Goal: Complete application form

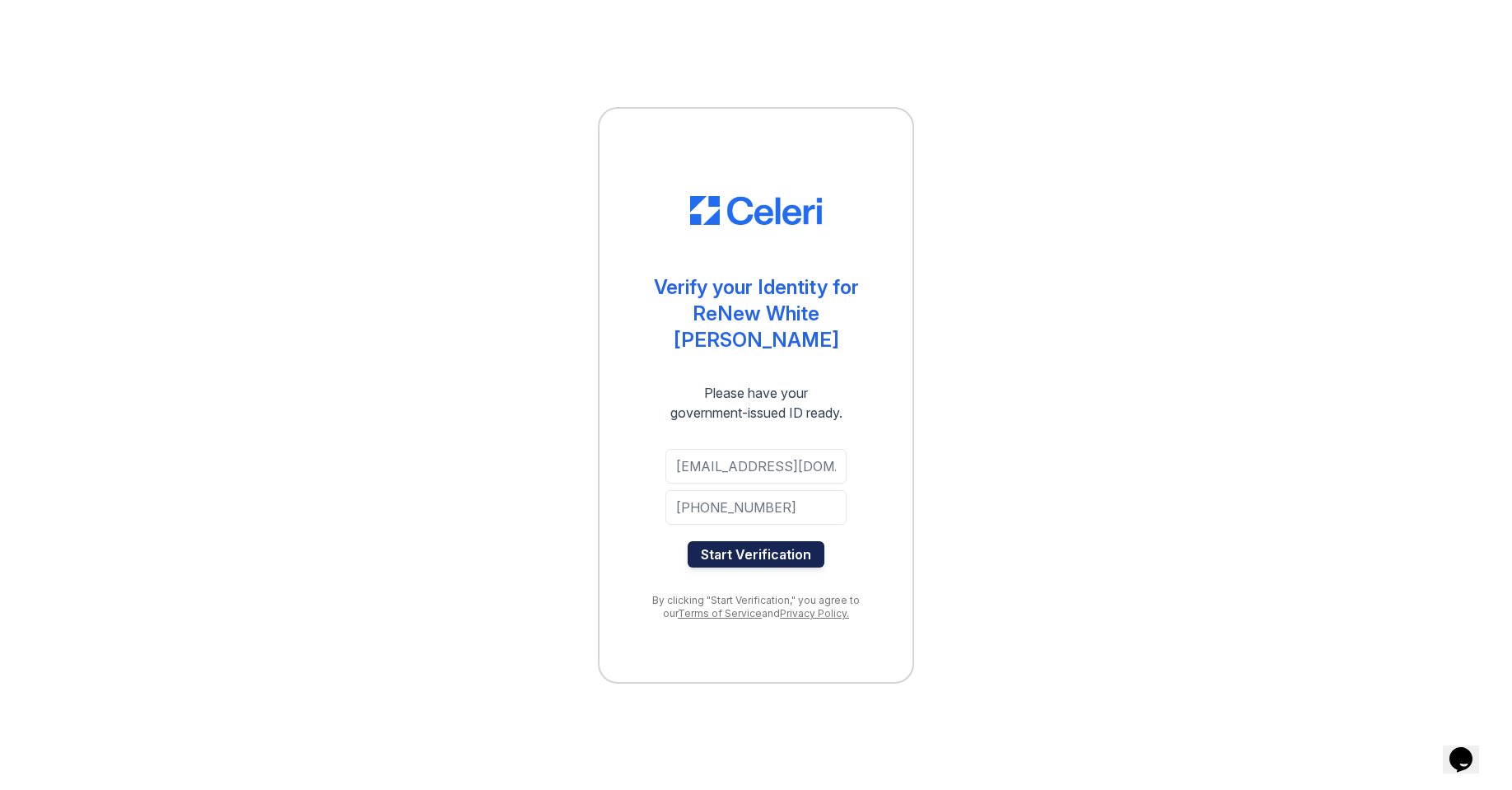
click at [749, 541] on button "Start Verification" at bounding box center [755, 554] width 137 height 26
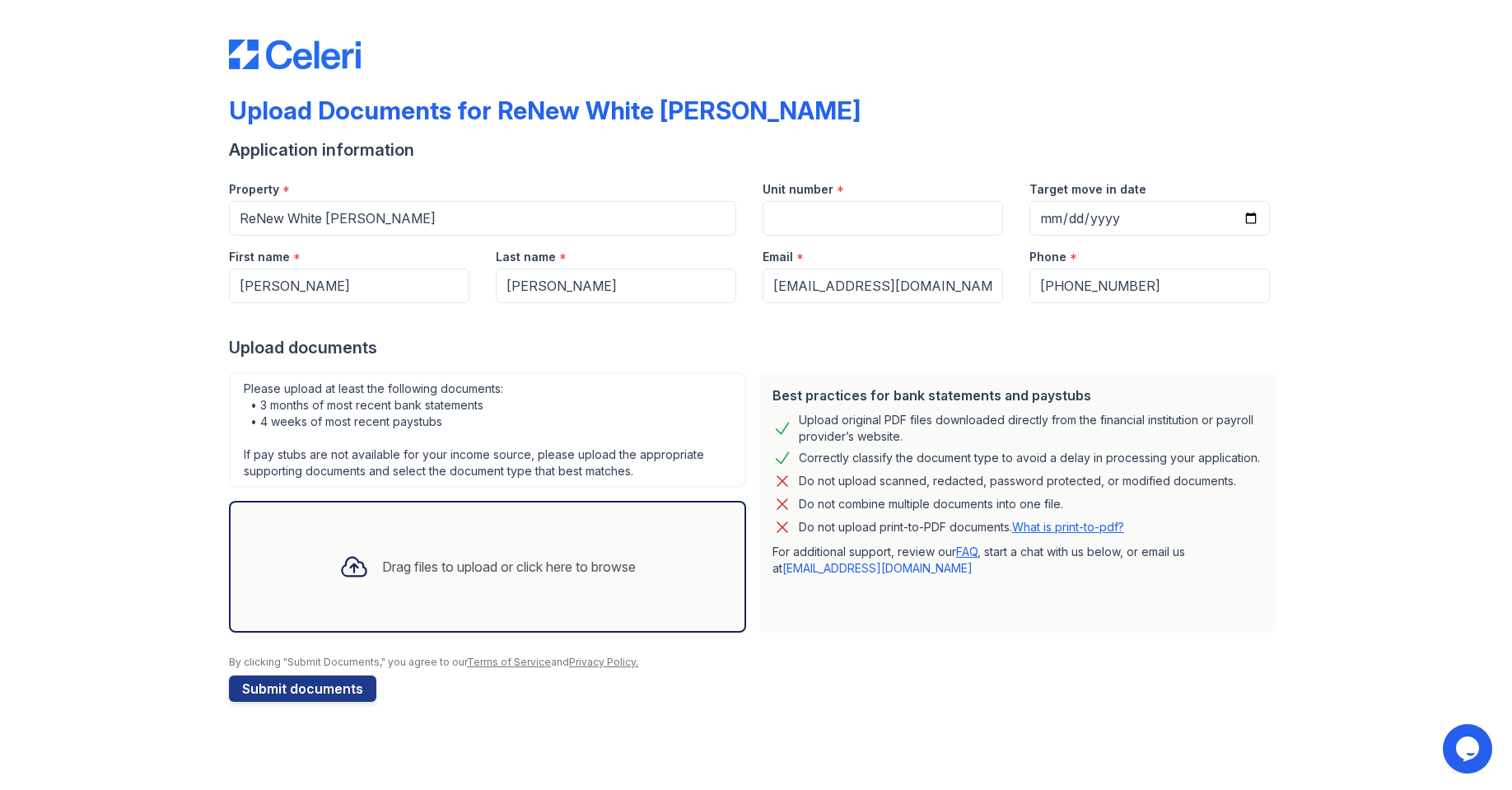
click at [428, 539] on div "Drag files to upload or click here to browse" at bounding box center [488, 566] width 323 height 56
click at [866, 221] on input "Unit number" at bounding box center [882, 218] width 241 height 34
type input "TD"
click at [1071, 215] on input "Target move in date" at bounding box center [1149, 218] width 241 height 34
click at [1052, 216] on input "Target move in date" at bounding box center [1149, 218] width 241 height 34
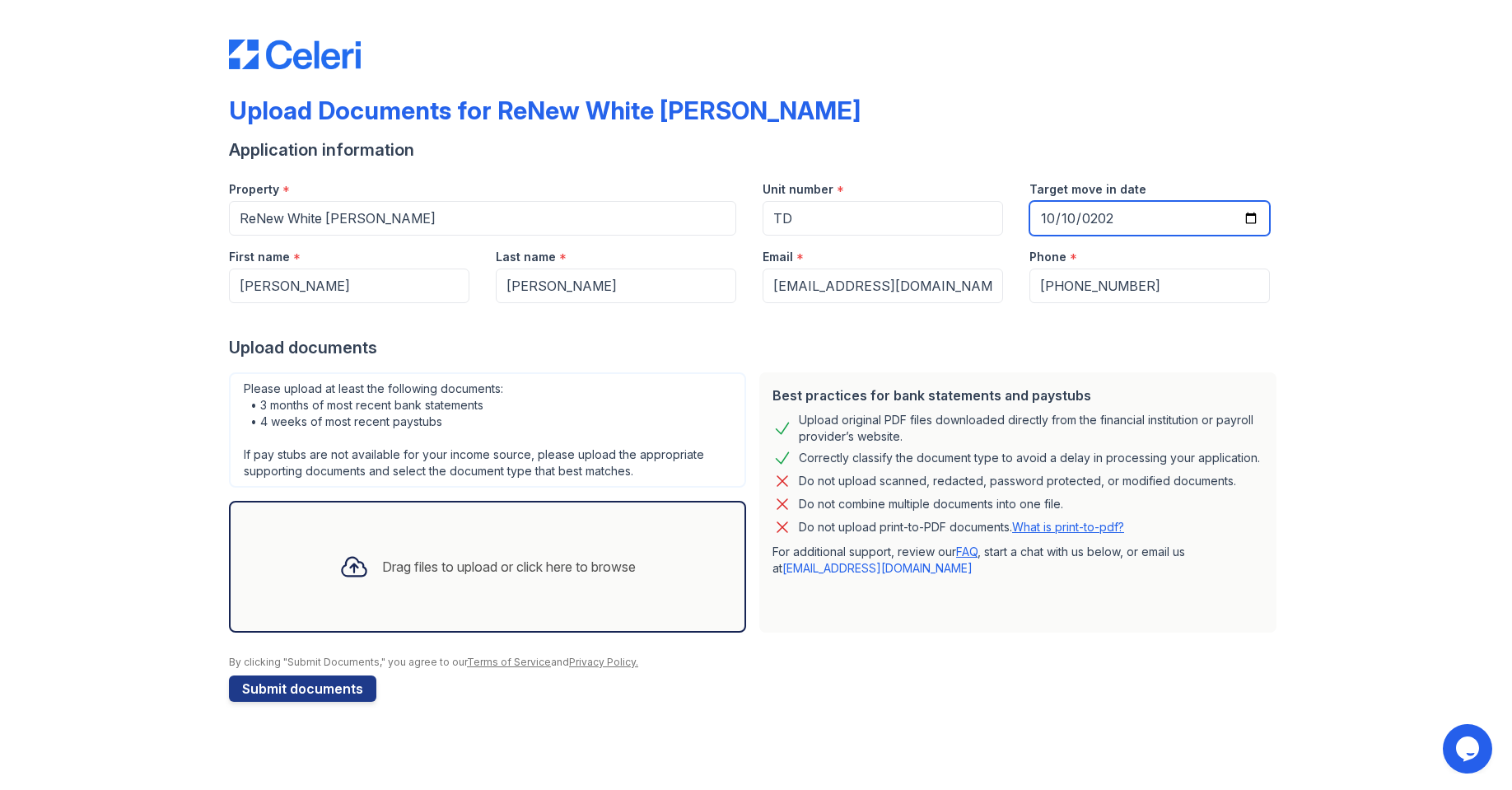
type input "2025-10-10"
click at [745, 328] on div at bounding box center [755, 320] width 1054 height 33
click at [453, 529] on div "Drag files to upload or click here to browse" at bounding box center [487, 567] width 517 height 132
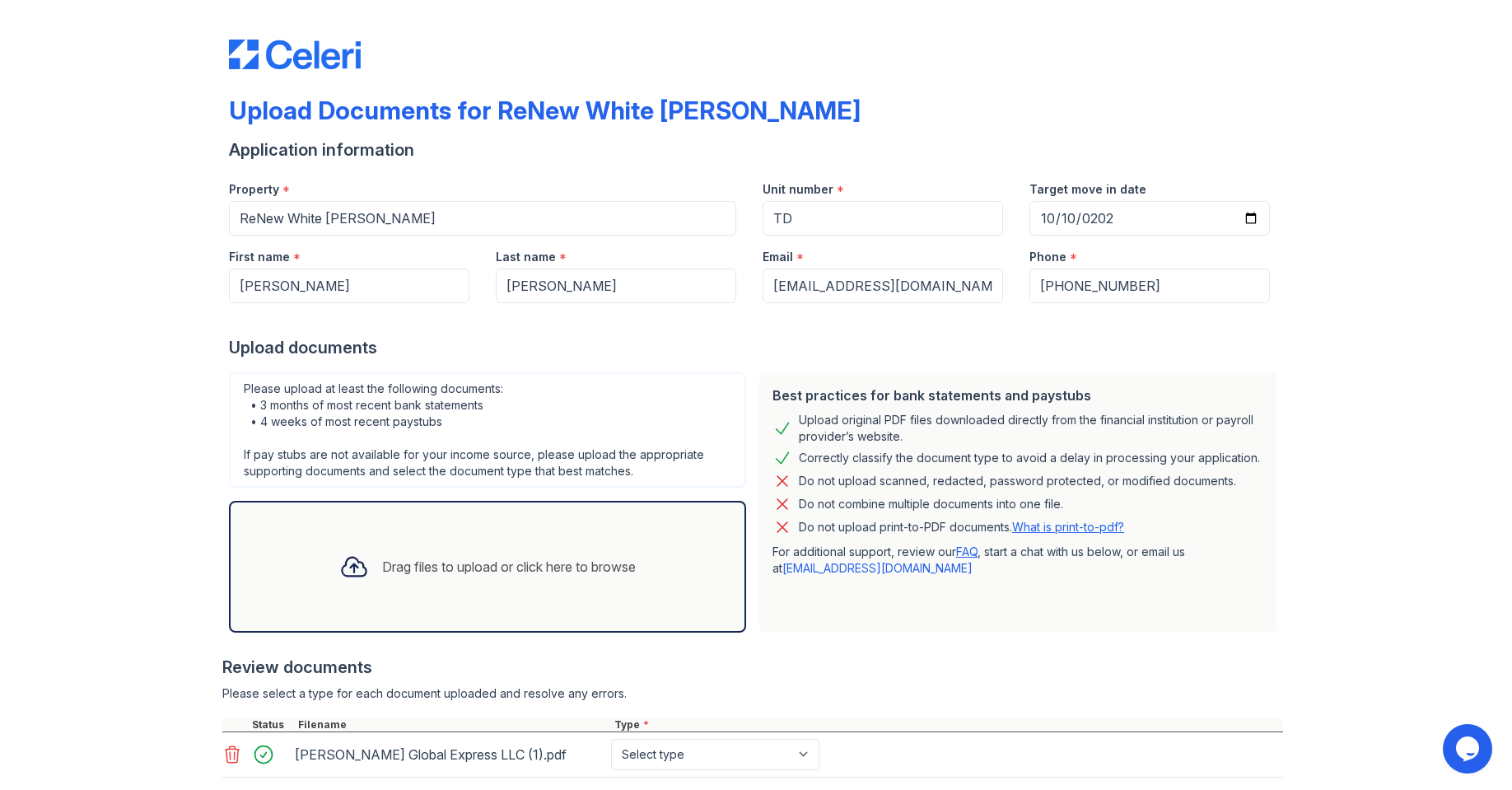
scroll to position [100, 0]
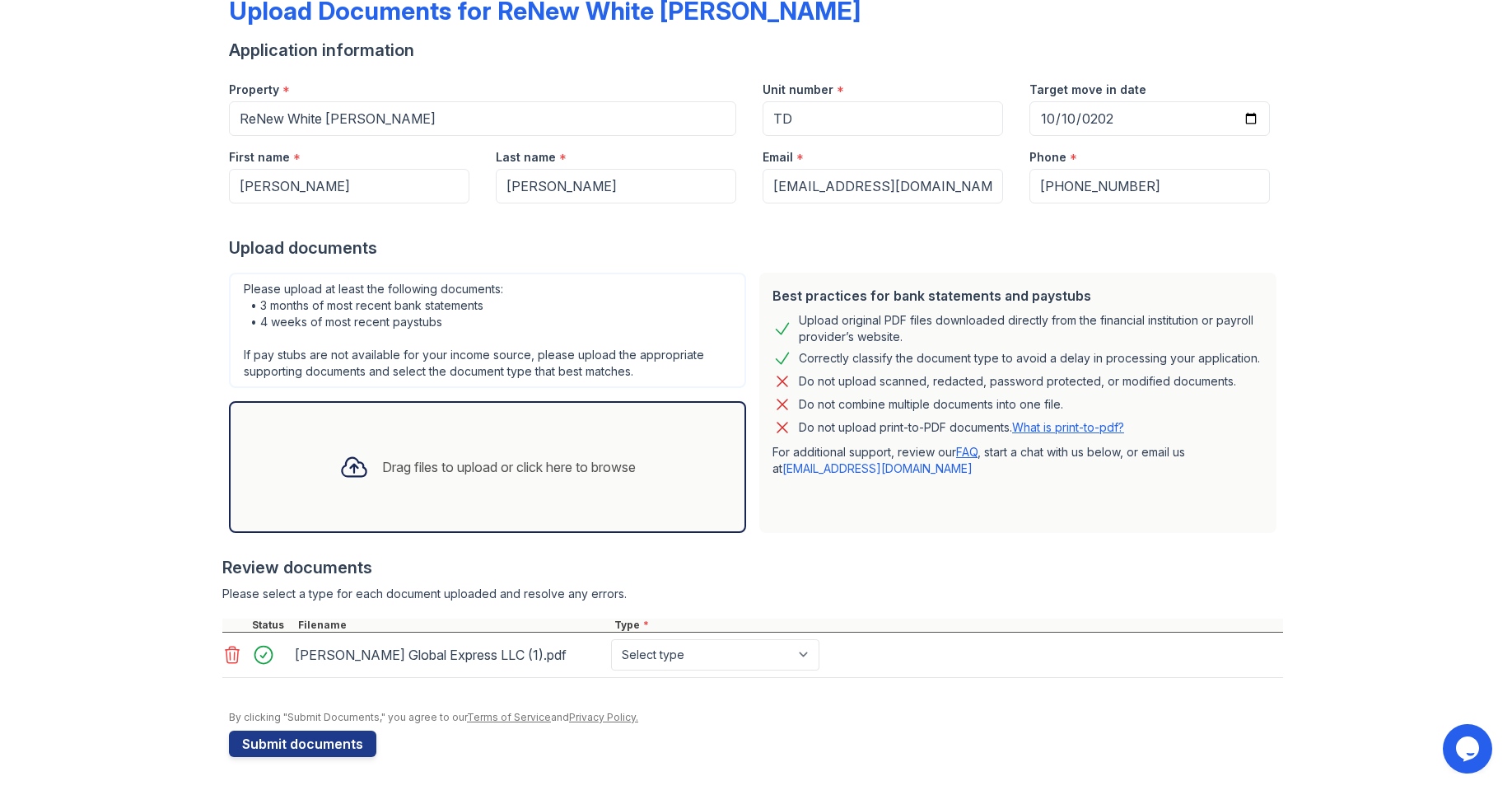
click at [405, 474] on div "Drag files to upload or click here to browse" at bounding box center [508, 467] width 253 height 19
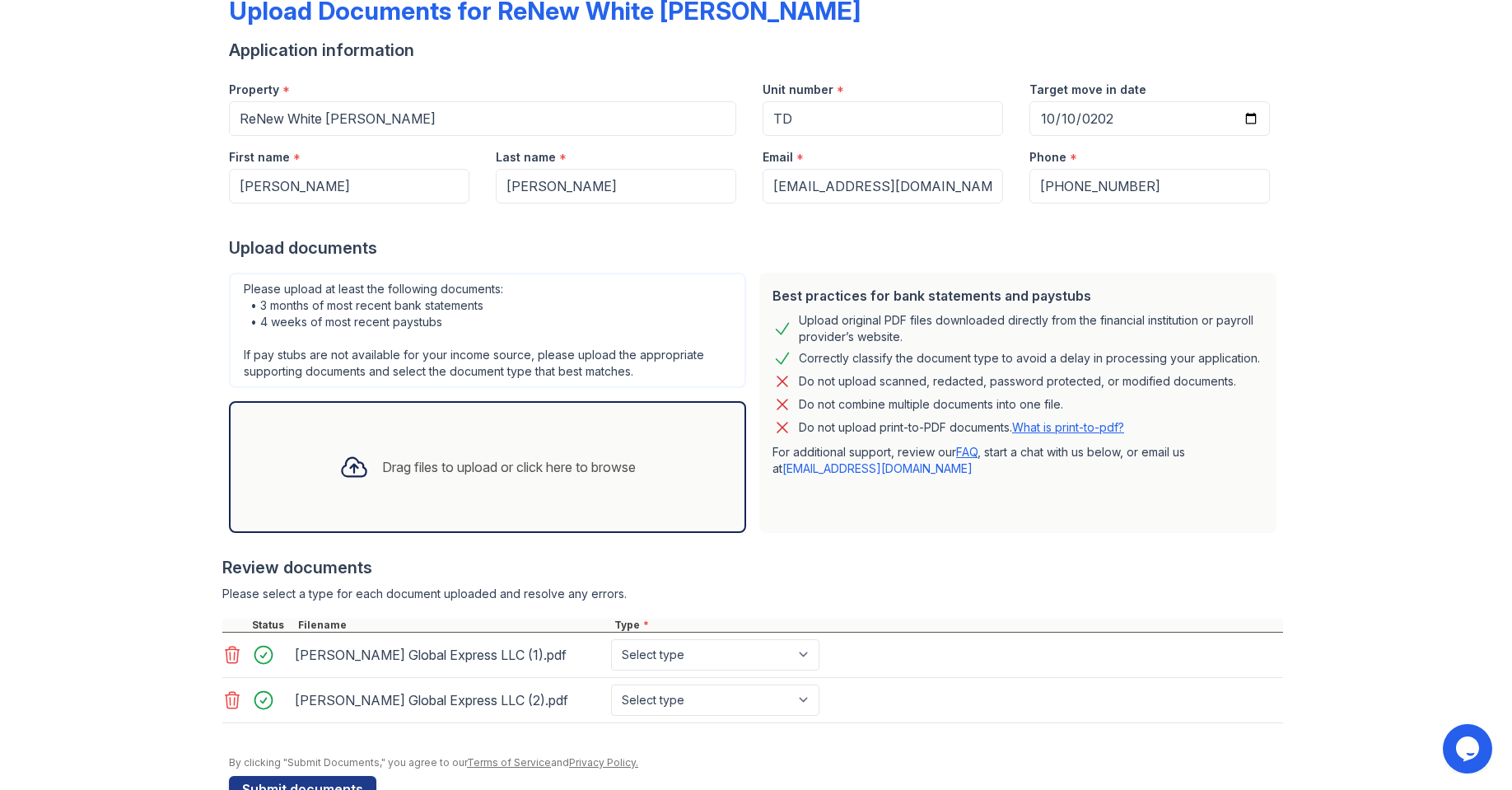
click at [563, 457] on div "Drag files to upload or click here to browse" at bounding box center [508, 467] width 253 height 19
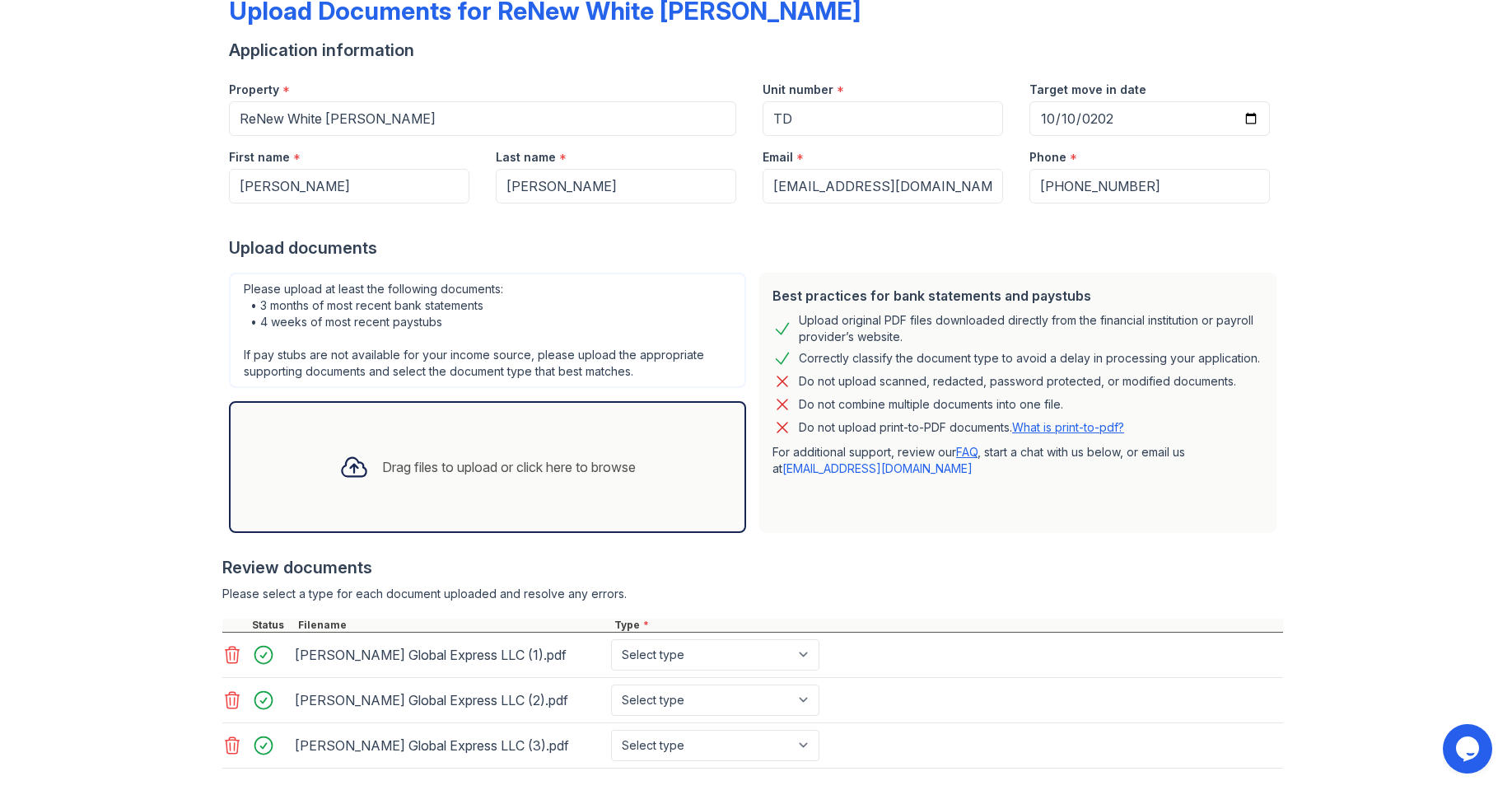
click at [475, 463] on div "Drag files to upload or click here to browse" at bounding box center [508, 467] width 253 height 19
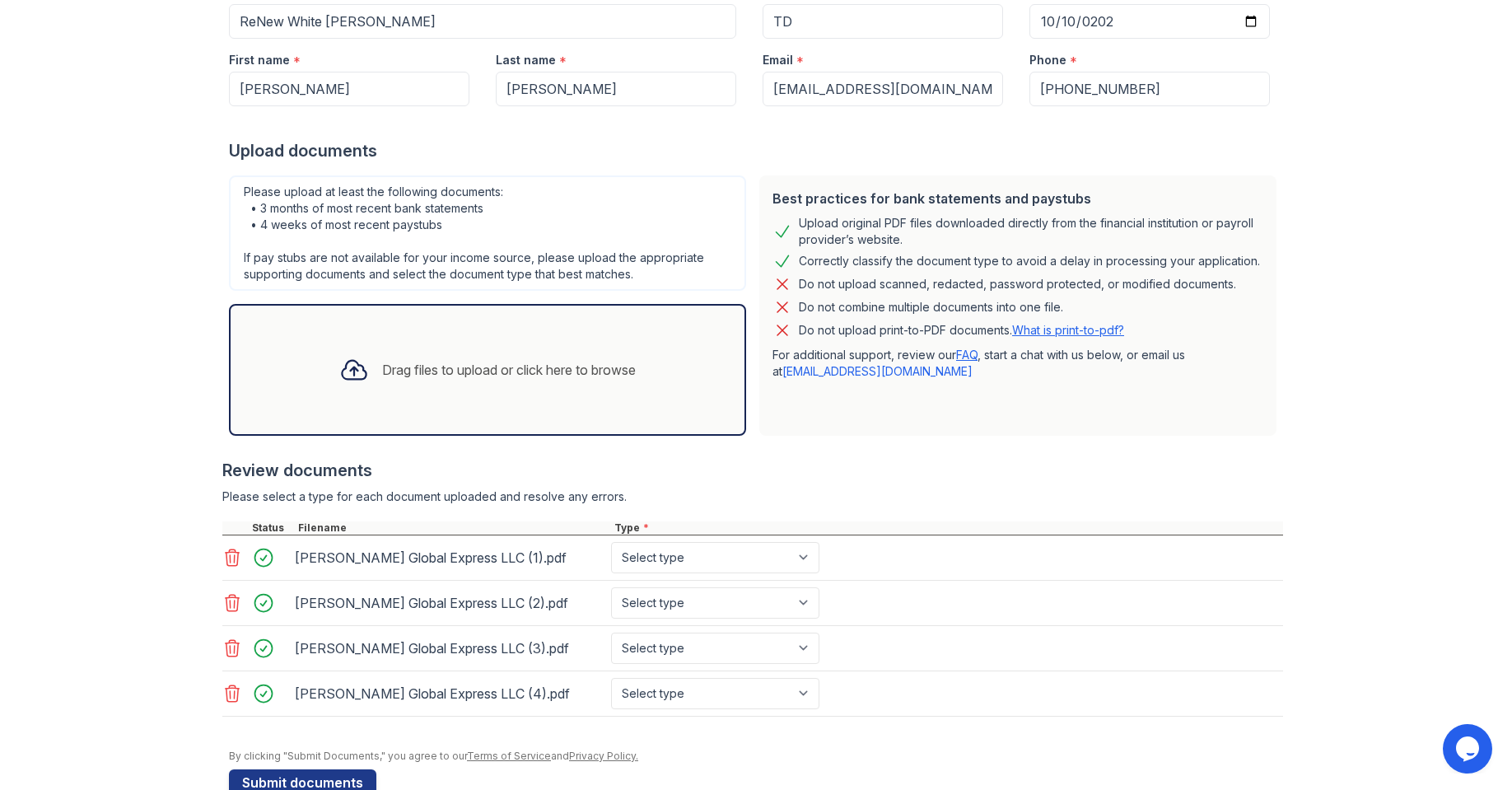
scroll to position [236, 0]
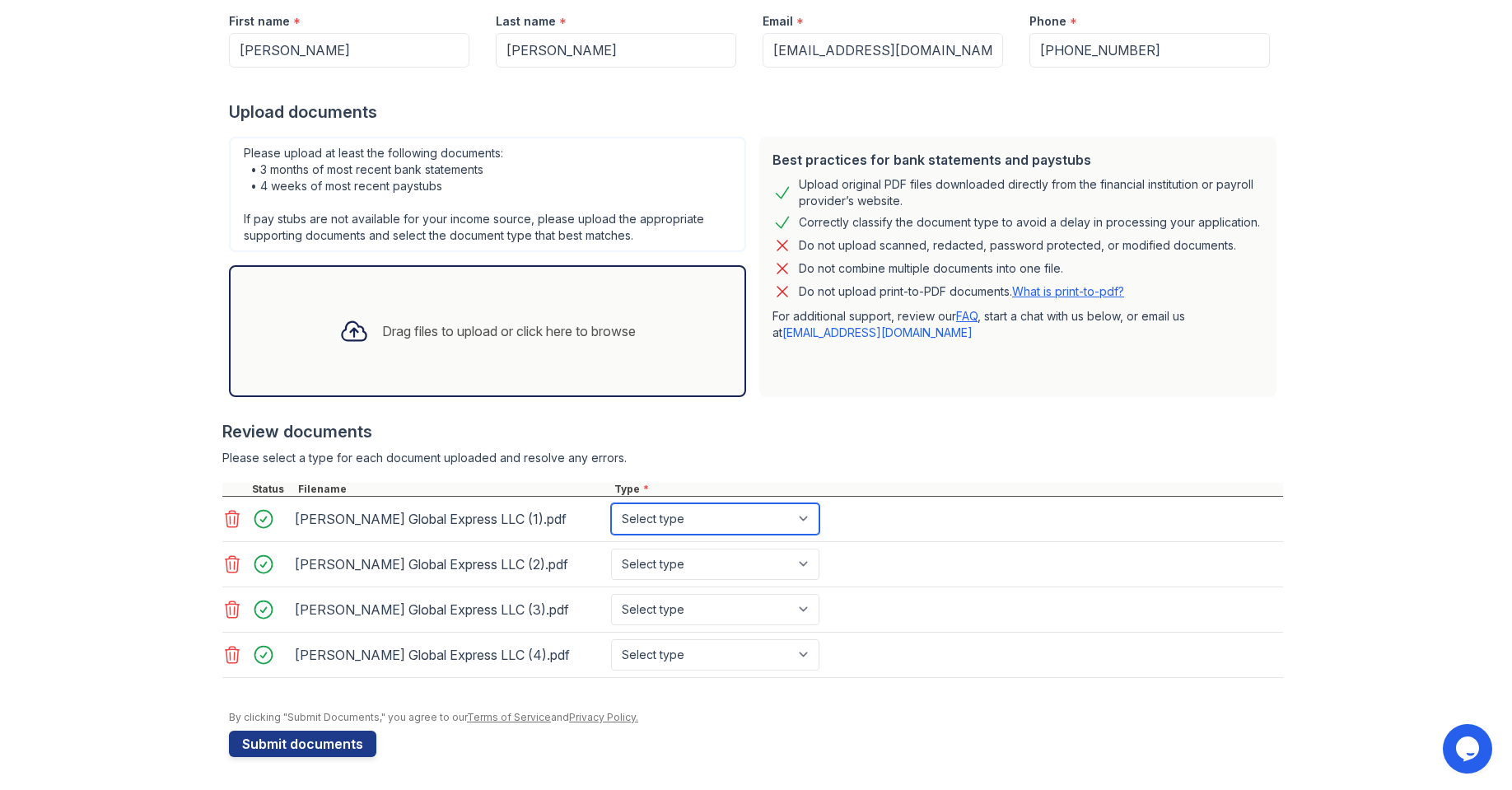
click at [804, 509] on select "Select type Paystub Bank Statement Offer Letter Tax Documents Benefit Award Let…" at bounding box center [715, 518] width 208 height 31
select select "paystub"
click at [611, 503] on select "Select type Paystub Bank Statement Offer Letter Tax Documents Benefit Award Let…" at bounding box center [715, 518] width 208 height 31
click at [808, 562] on select "Select type Paystub Bank Statement Offer Letter Tax Documents Benefit Award Let…" at bounding box center [715, 564] width 208 height 31
select select "paystub"
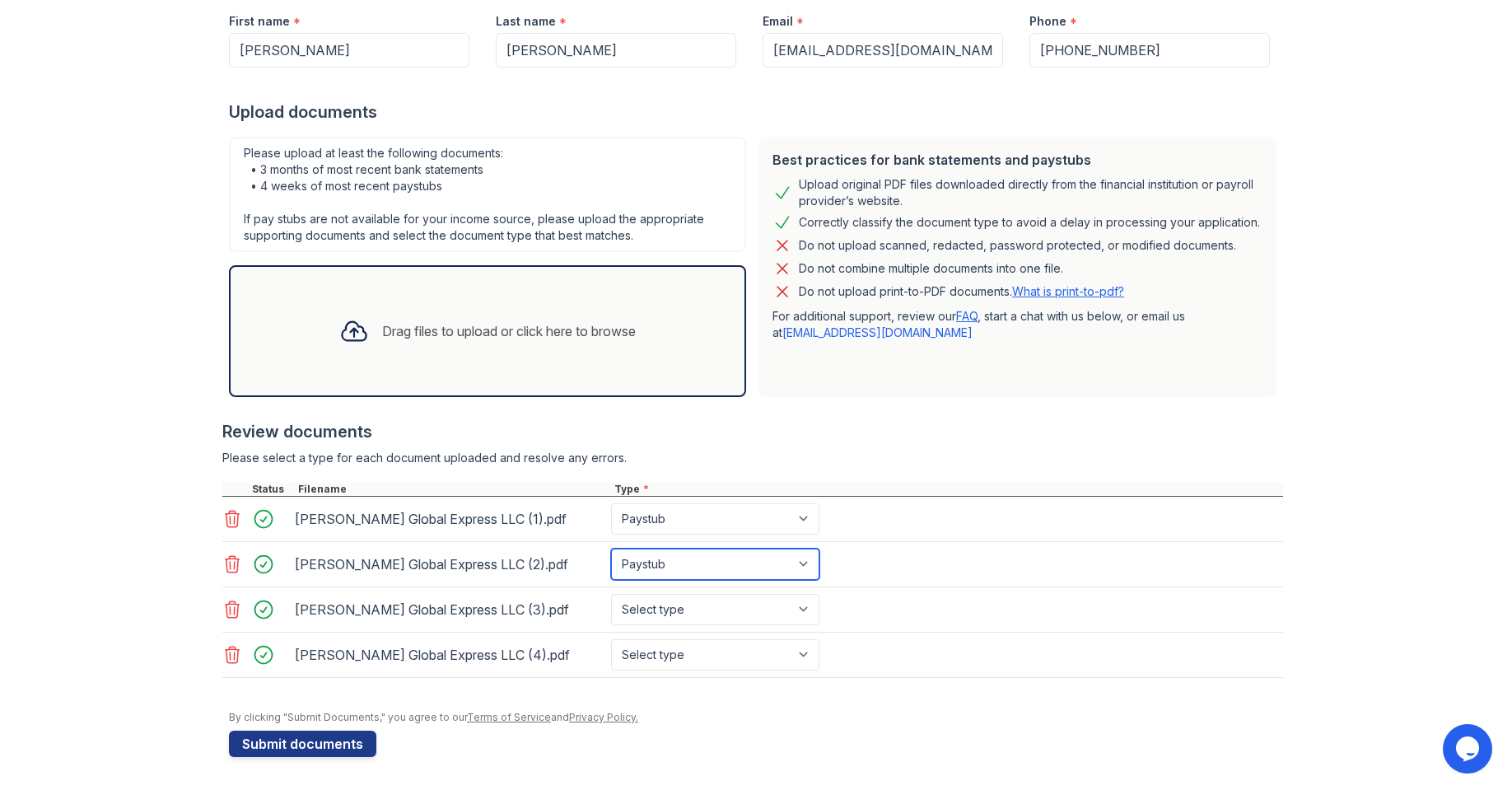
click at [611, 549] on select "Select type Paystub Bank Statement Offer Letter Tax Documents Benefit Award Let…" at bounding box center [715, 564] width 208 height 31
click at [799, 605] on select "Select type Paystub Bank Statement Offer Letter Tax Documents Benefit Award Let…" at bounding box center [715, 609] width 208 height 31
select select "paystub"
click at [611, 594] on select "Select type Paystub Bank Statement Offer Letter Tax Documents Benefit Award Let…" at bounding box center [715, 609] width 208 height 31
click at [799, 653] on select "Select type Paystub Bank Statement Offer Letter Tax Documents Benefit Award Let…" at bounding box center [715, 654] width 208 height 31
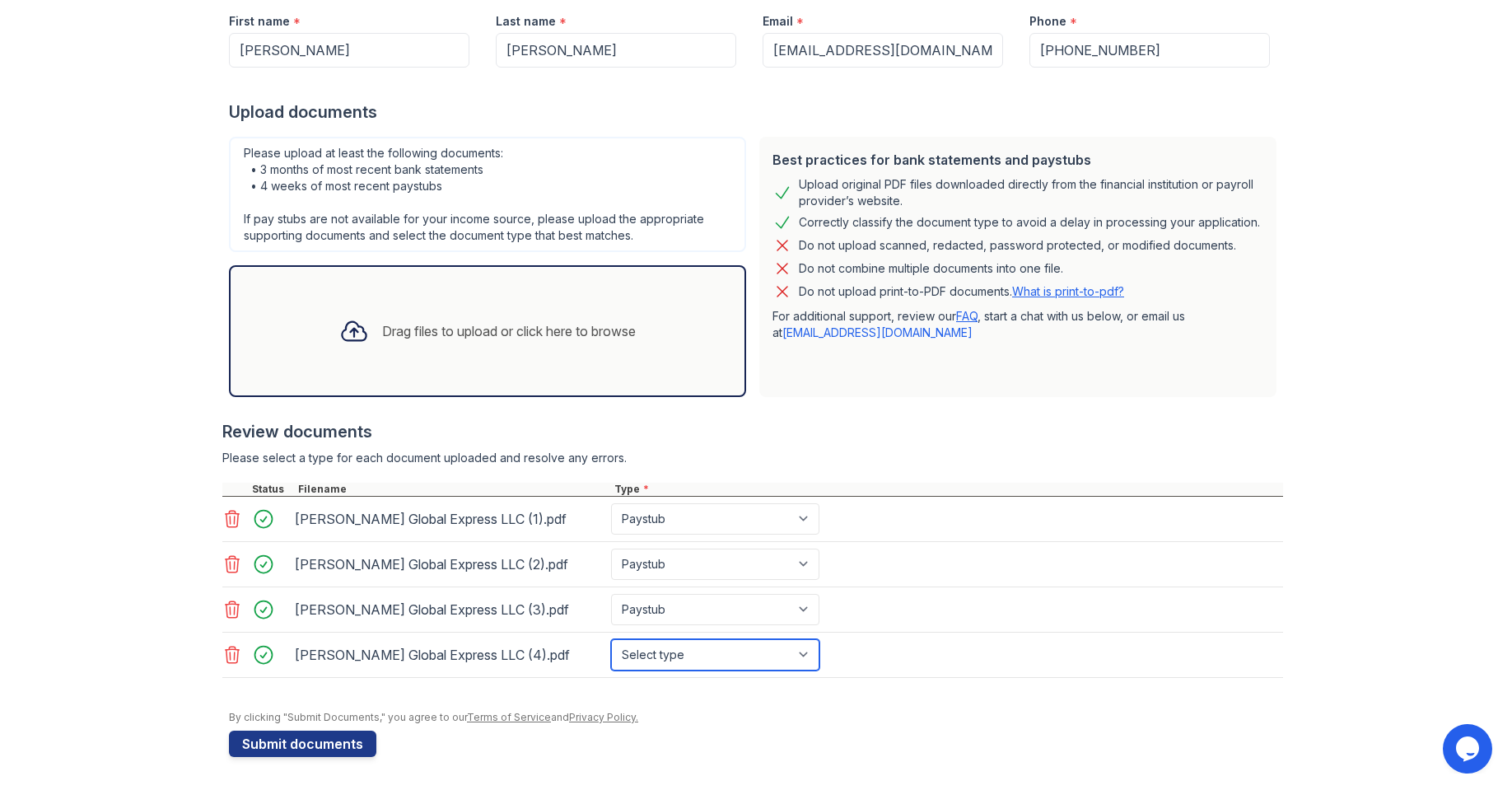
select select "paystub"
click at [611, 639] on select "Select type Paystub Bank Statement Offer Letter Tax Documents Benefit Award Let…" at bounding box center [715, 654] width 208 height 31
click at [258, 740] on button "Submit documents" at bounding box center [302, 744] width 147 height 26
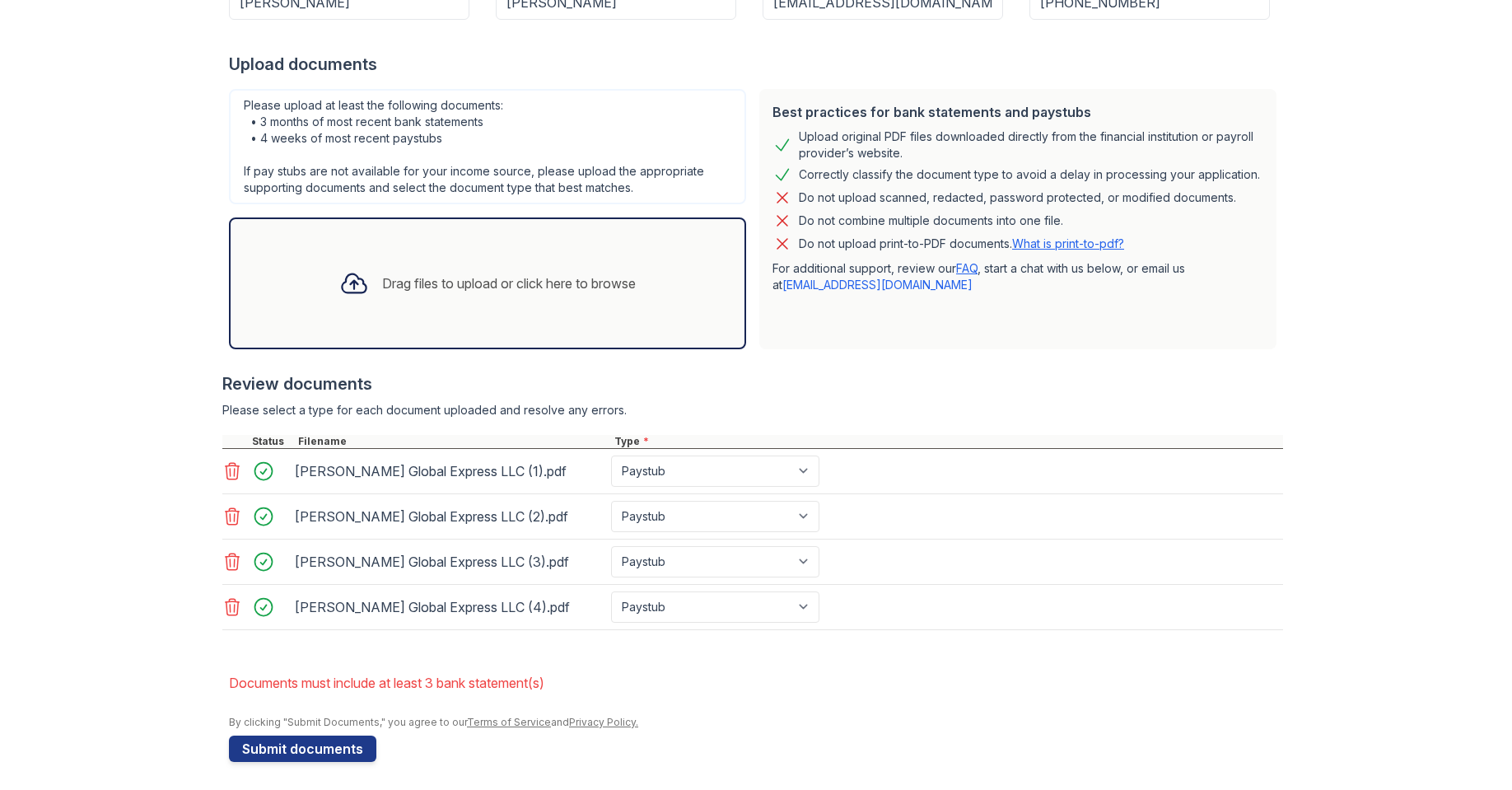
scroll to position [335, 0]
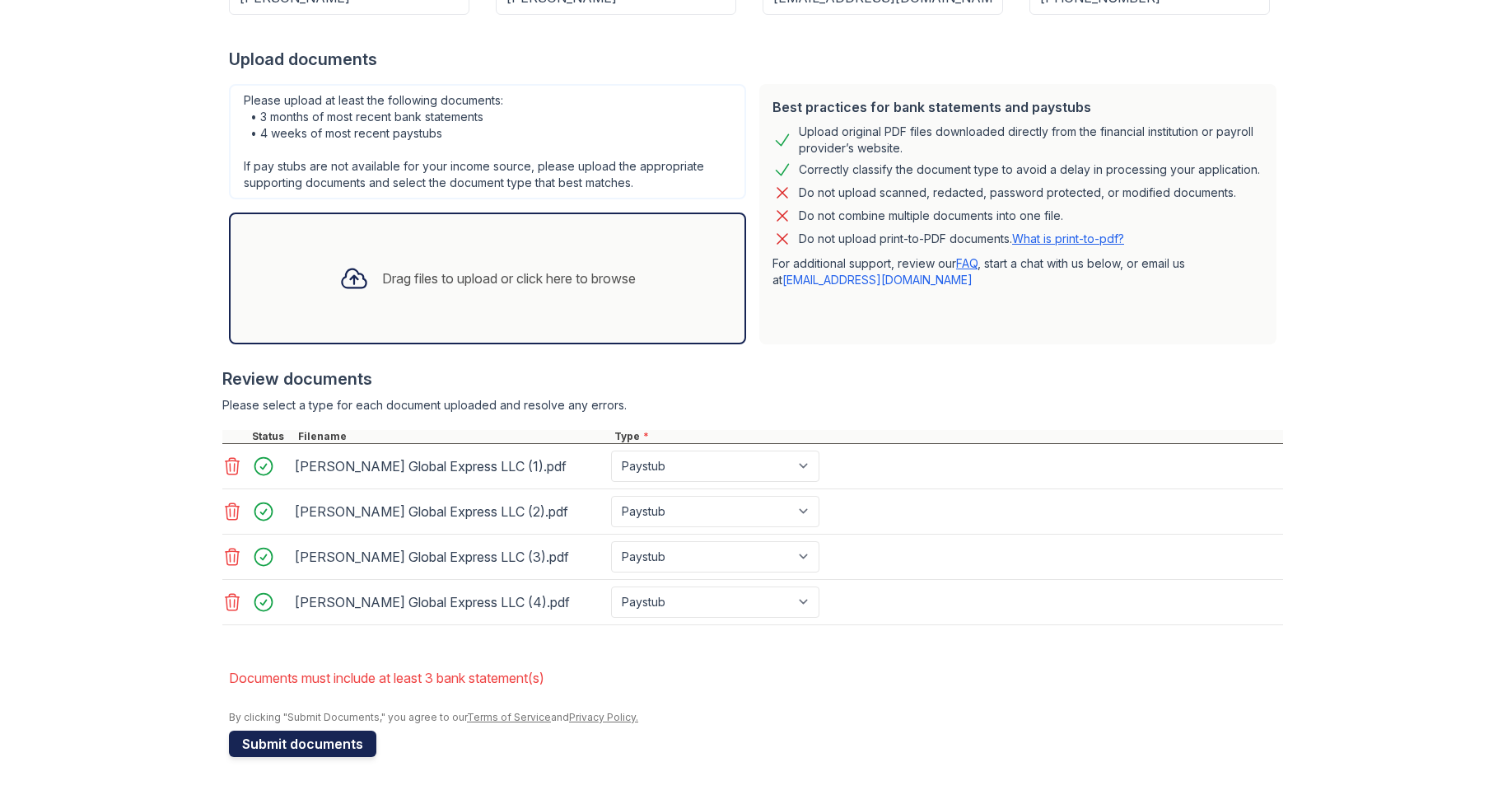
click at [316, 738] on button "Submit documents" at bounding box center [302, 744] width 147 height 26
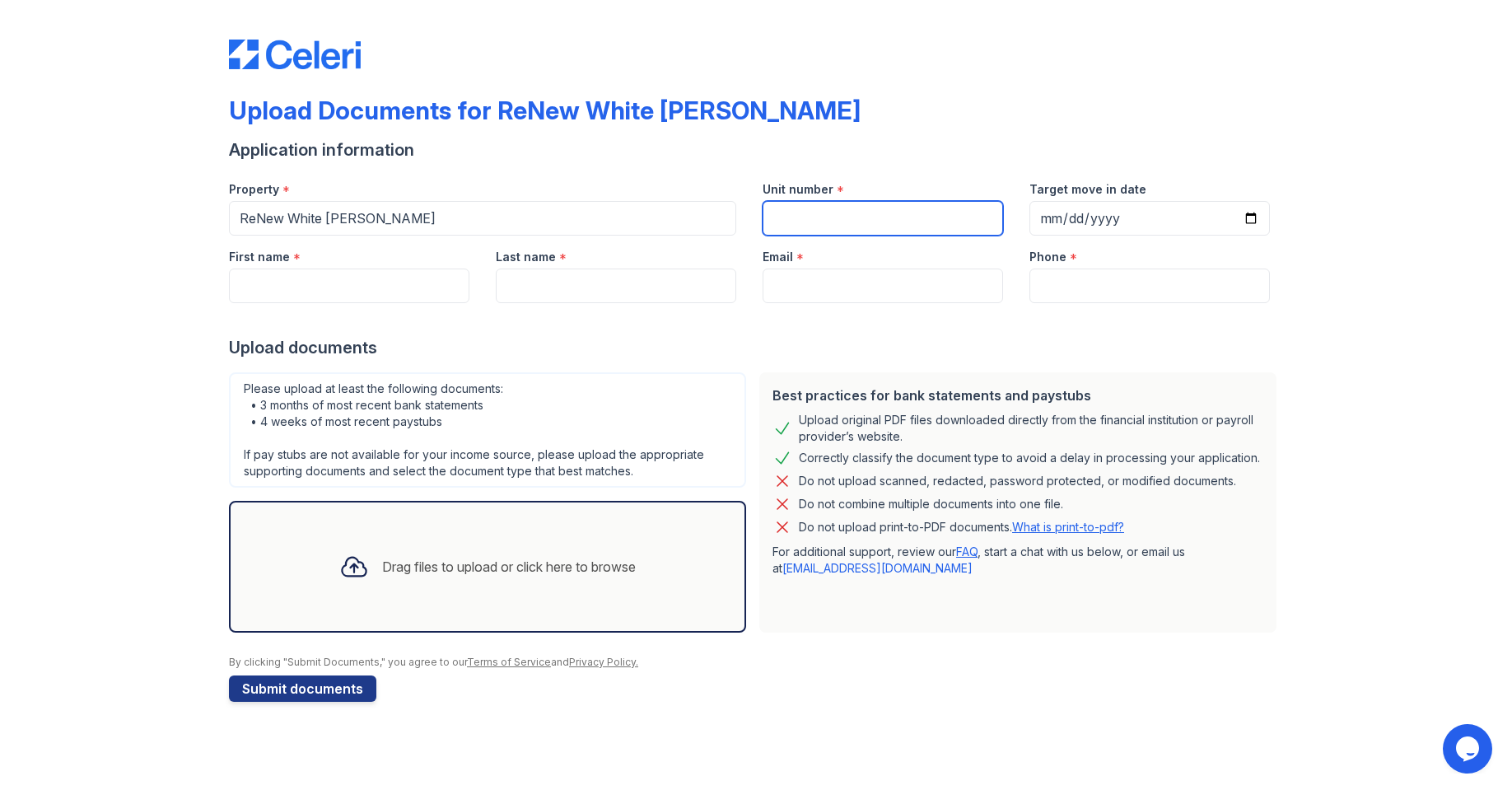
click at [810, 220] on input "Unit number" at bounding box center [882, 218] width 241 height 34
